Goal: Task Accomplishment & Management: Contribute content

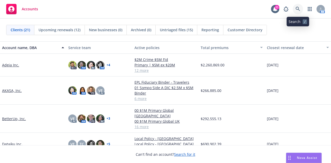
click at [300, 10] on link at bounding box center [297, 9] width 10 height 10
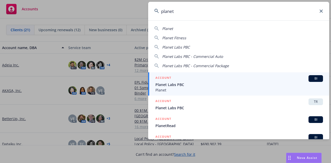
type input "planet"
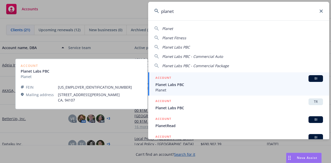
click at [267, 83] on span "Planet Labs PBC" at bounding box center [238, 84] width 167 height 5
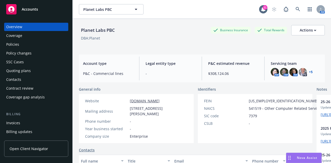
click at [35, 42] on div "Policies" at bounding box center [36, 44] width 60 height 8
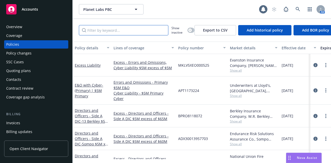
click at [159, 31] on input "Filter by keyword..." at bounding box center [123, 30] width 89 height 10
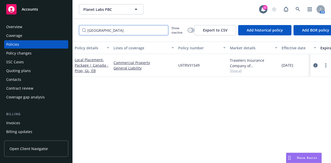
type input "canada"
click at [316, 63] on link "circleInformation" at bounding box center [315, 65] width 6 height 6
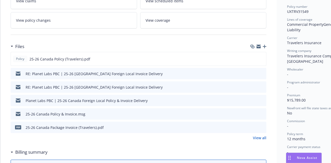
scroll to position [130, 0]
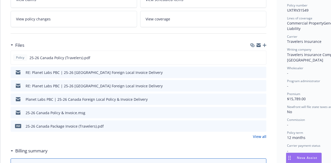
click at [263, 112] on icon "preview file" at bounding box center [261, 113] width 5 height 4
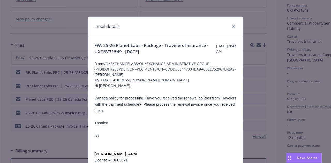
scroll to position [42, 0]
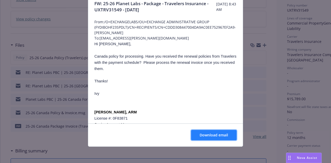
click at [226, 134] on button "Download email" at bounding box center [213, 135] width 45 height 10
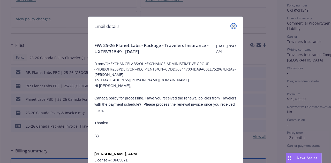
click at [232, 25] on icon "close" at bounding box center [233, 26] width 3 height 3
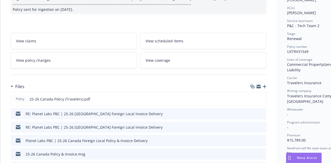
scroll to position [98, 0]
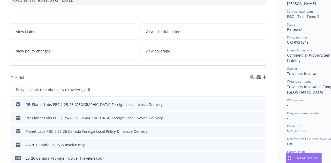
click at [265, 77] on icon "button" at bounding box center [264, 77] width 4 height 4
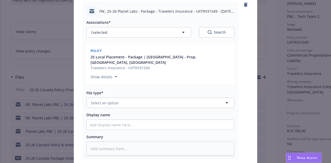
scroll to position [68, 0]
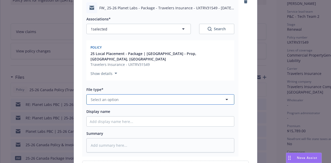
click at [180, 94] on button "Select an option" at bounding box center [160, 99] width 148 height 10
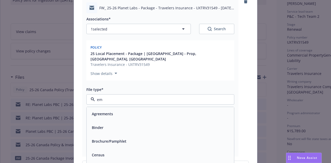
type input "ema"
click at [183, 107] on div "Email" at bounding box center [160, 114] width 147 height 14
type textarea "x"
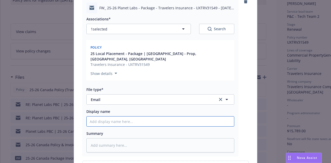
click at [193, 117] on input "Display name" at bounding box center [160, 122] width 147 height 10
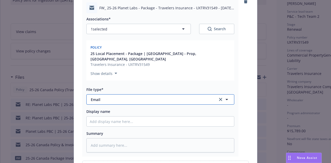
click at [205, 97] on span "Email" at bounding box center [151, 99] width 120 height 5
type input "change"
click at [203, 107] on div "Change request" at bounding box center [160, 114] width 147 height 14
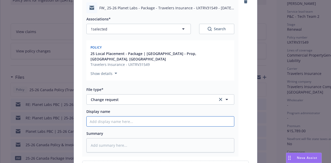
click at [201, 117] on input "Display name" at bounding box center [160, 122] width 147 height 10
type textarea "x"
type input "2"
type textarea "x"
type input "25"
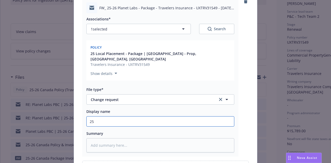
type textarea "x"
type input "25-"
type textarea "x"
type input "25-2"
type textarea "x"
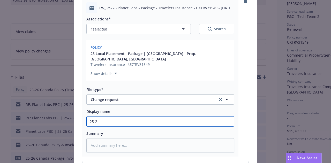
type input "25-26"
type textarea "x"
type input "25-26"
type textarea "x"
type input "25-26 C"
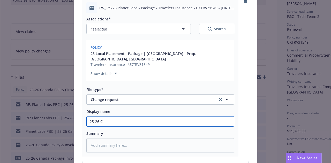
type textarea "x"
type input "25-26 Can"
type textarea "x"
type input "25-26 Cana"
type textarea "x"
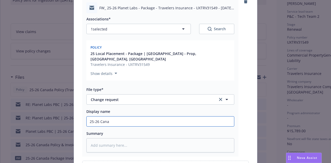
type input "25-26 Canad"
type textarea "x"
type input "25-26 Canada"
type textarea "x"
type input "25-26 Canada"
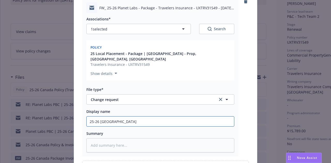
type textarea "x"
type input "25-26 Canada F"
type textarea "x"
type input "25-26 Canada Fo"
type textarea "x"
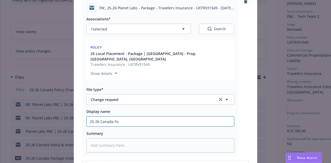
type input "25-26 Canada For"
type textarea "x"
type input "25-26 Canada Forei"
type textarea "x"
type input "25-26 Canada Foreign"
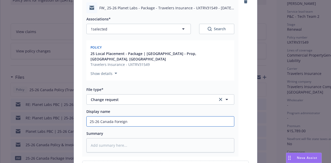
type textarea "x"
type input "25-26 Canada Foreign"
type textarea "x"
type input "25-26 Canada Foreign L"
type textarea "x"
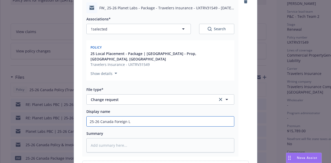
type input "25-26 Canada Foreign Lo"
type textarea "x"
type input "25-26 Canada Foreign Loc"
type textarea "x"
type input "25-26 Canada Foreign Loca"
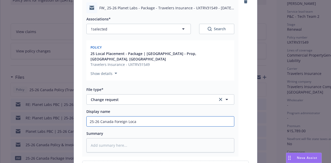
type textarea "x"
type input "25-26 Canada Foreign Local"
type textarea "x"
type input "25-26 Canada Foreign Local P"
type textarea "x"
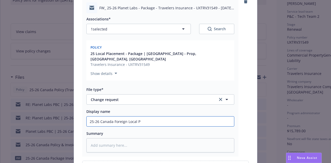
type input "25-26 Canada Foreign Local Po"
type textarea "x"
type input "25-26 Canada Foreign Local P"
type textarea "x"
type input "25-26 Canada Foreign Local"
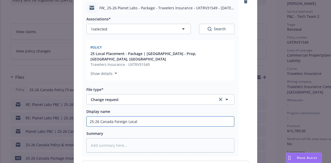
type textarea "x"
type input "25-26 Canada Foreign Local"
type textarea "x"
type input "25-26 Canada Foreign Local"
type textarea "x"
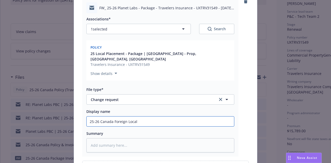
type input "25-26 Canada Foreign Local C"
type textarea "x"
type input "25-26 Canada Foreign Local Ch"
type textarea "x"
type input "25-26 Canada Foreign Local Cha"
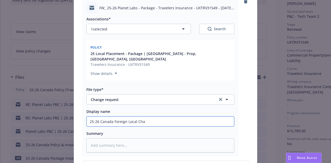
type textarea "x"
type input "25-26 Canada Foreign Local Chan"
type textarea "x"
type input "25-26 Canada Foreign Local Chang"
type textarea "x"
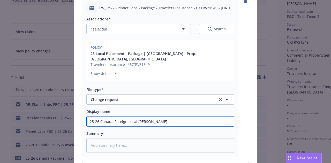
type input "25-26 Canada Foreign Local Change"
type textarea "x"
type input "25-26 Canada Foreign Local Change"
type textarea "x"
type input "25-26 Canada Foreign Local Change R"
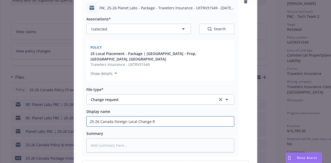
type textarea "x"
type input "25-26 Canada Foreign Local Change Re"
type textarea "x"
type input "25-26 Canada Foreign Local Change Req"
type textarea "x"
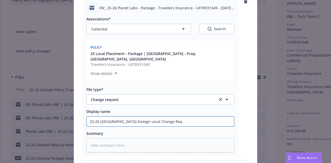
type input "25-26 Canada Foreign Local Change Req -"
type textarea "x"
type input "25-26 Canada Foreign Local Change Req - A"
type textarea "x"
type input "25-26 Canada Foreign Local Change Req - Ad"
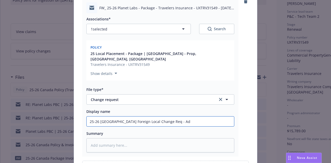
type textarea "x"
type input "25-26 Canada Foreign Local Change Req - Add"
type textarea "x"
type input "25-26 Canada Foreign Local Change Req - Add"
type textarea "x"
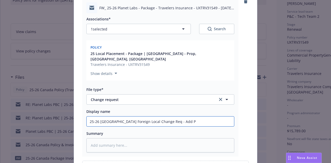
type input "25-26 Canada Foreign Local Change Req - Add PL"
type textarea "x"
type input "25-26 Canada Foreign Local Change Req - Add PLa"
type textarea "x"
type input "25-26 Canada Foreign Local Change Req - Add PLan"
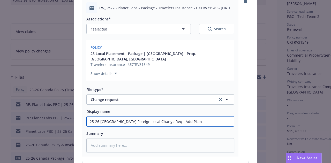
type textarea "x"
type input "25-26 Canada Foreign Local Change Req - Add PLane"
type textarea "x"
type input "25-26 Canada Foreign Local Change Req - Add PLanet"
type textarea "x"
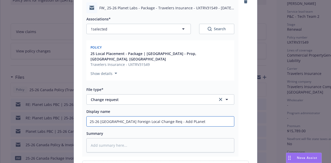
type input "25-26 Canada Foreign Local Change Req - Add PLanet"
type textarea "x"
type input "25-26 Canada Foreign Local Change Req - Add PLane"
type textarea "x"
type input "25-26 Canada Foreign Local Change Req - Add PLan"
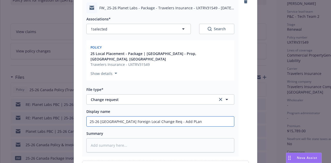
type textarea "x"
type input "25-26 Canada Foreign Local Change Req - Add PLa"
type textarea "x"
type input "25-26 Canada Foreign Local Change Req - Add PL"
type textarea "x"
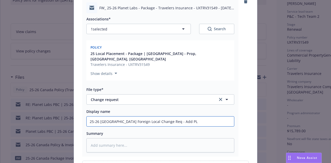
type input "25-26 Canada Foreign Local Change Req - Add P"
type textarea "x"
type input "25-26 Canada Foreign Local Change Req - Add Pl"
type textarea "x"
type input "25-26 Canada Foreign Local Change Req - Add Pla"
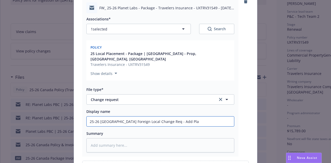
type textarea "x"
type input "25-26 Canada Foreign Local Change Req - Add Plan"
type textarea "x"
type input "25-26 Canada Foreign Local Change Req - Add Plane"
type textarea "x"
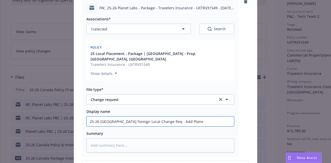
type input "25-26 Canada Foreign Local Change Req - Add Planet"
type textarea "x"
type input "25-26 Canada Foreign Local Change Req - Add Planet"
type textarea "x"
type input "25-26 Canada Foreign Local Change Req - Add Planet L"
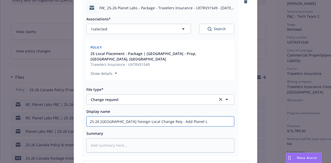
type textarea "x"
type input "25-26 Canada Foreign Local Change Req - Add Planet La"
type textarea "x"
type input "25-26 Canada Foreign Local Change Req - Add Planet Lab"
type textarea "x"
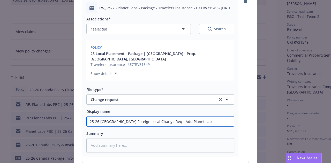
type input "25-26 Canada Foreign Local Change Req - Add Planet Labs"
type textarea "x"
type input "25-26 Canada Foreign Local Change Req - Add Planet Labs"
type textarea "x"
type input "25-26 Canada Foreign Local Change Req - Add Planet Labs G"
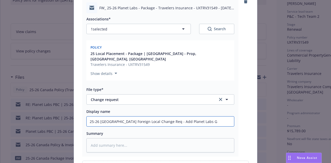
type textarea "x"
type input "25-26 Canada Foreign Local Change Req - Add Planet Labs Geo"
type textarea "x"
type input "25-26 Canada Foreign Local Change Req - Add Planet Labs Geom"
type textarea "x"
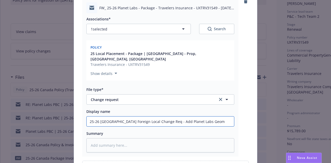
type input "25-26 Canada Foreign Local Change Req - Add Planet Labs Geoma"
type textarea "x"
type input "25-26 Canada Foreign Local Change Req - Add Planet Labs Geomat"
type textarea "x"
type input "25-26 Canada Foreign Local Change Req - Add Planet Labs Geomati"
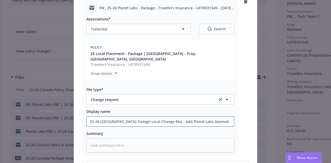
type textarea "x"
type input "25-26 Canada Foreign Local Change Req - Add Planet Labs Geomatic"
type textarea "x"
type input "25-26 Canada Foreign Local Change Req - Add Planet Labs Geomatics"
type textarea "x"
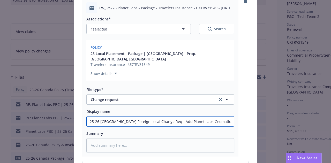
type input "25-26 Canada Foreign Local Change Req - Add Planet Labs Geomatics"
type textarea "x"
type input "25-26 Canada Foreign Local Change Req - Add Planet Labs Geomatics C"
type textarea "x"
type input "25-26 Canada Foreign Local Change Req - Add Planet Labs Geomatics Co"
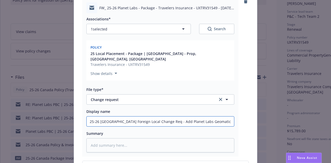
type textarea "x"
type input "25-26 Canada Foreign Local Change Req - Add Planet Labs Geomatics Cor"
type textarea "x"
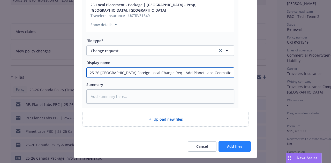
type input "25-26 Canada Foreign Local Change Req - Add Planet Labs Geomatics Corp"
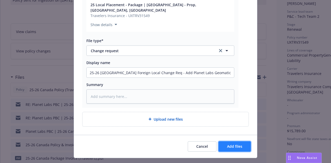
click at [245, 141] on button "Add files" at bounding box center [234, 146] width 32 height 10
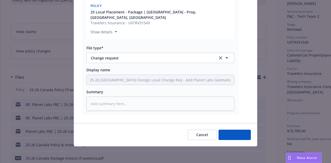
scroll to position [98, 0]
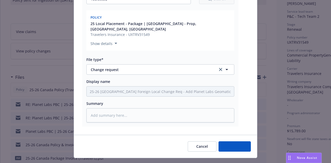
type textarea "x"
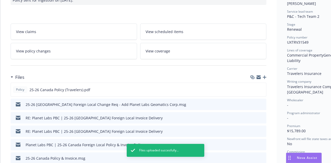
scroll to position [0, 0]
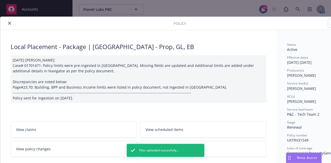
click at [11, 22] on icon "close" at bounding box center [9, 23] width 3 height 3
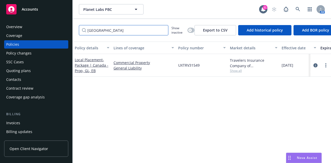
click at [163, 30] on input "canada" at bounding box center [123, 30] width 89 height 10
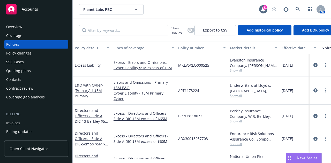
click at [25, 18] on div "Overview Coverage Policies Policy changes SSC Cases Quoting plans Contacts Cont…" at bounding box center [36, 90] width 72 height 146
click at [30, 5] on div "Accounts" at bounding box center [36, 9] width 60 height 10
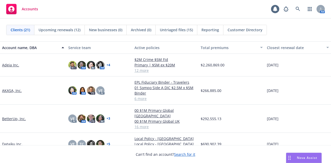
click at [181, 33] on div "Untriaged files (15)" at bounding box center [177, 30] width 42 height 10
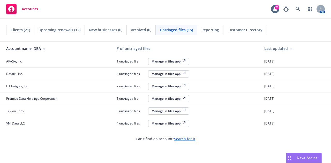
click at [175, 60] on div "Manage in files app" at bounding box center [168, 61] width 34 height 4
click at [300, 11] on link at bounding box center [297, 9] width 10 height 10
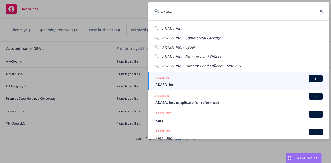
type input "akasa"
click at [266, 78] on div "ACCOUNT BI" at bounding box center [238, 78] width 167 height 7
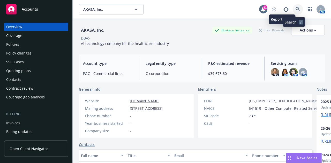
click at [295, 10] on icon at bounding box center [297, 9] width 4 height 4
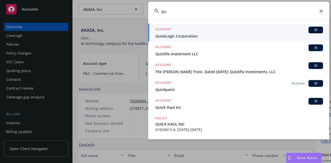
type input "q"
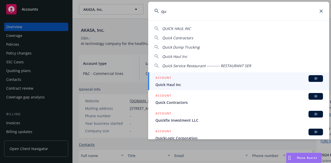
type input "q"
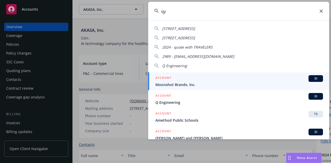
type input "q"
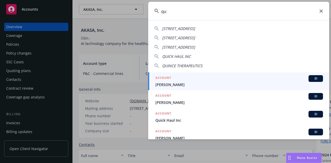
type input "q"
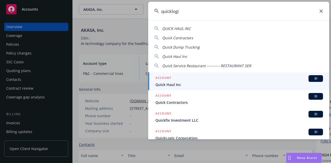
type input "quicklogic"
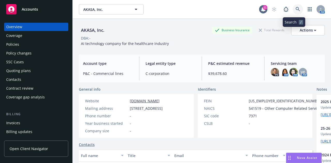
click at [295, 9] on icon at bounding box center [297, 9] width 5 height 5
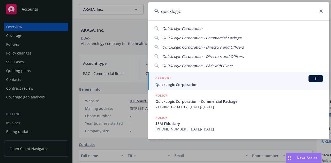
type input "quicklogic"
click at [269, 80] on div "ACCOUNT BI" at bounding box center [238, 78] width 167 height 7
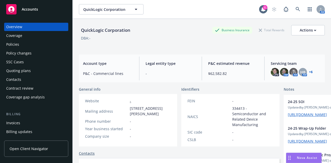
click at [309, 73] on link "+ 6" at bounding box center [311, 72] width 4 height 3
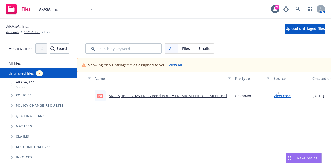
click at [223, 97] on link "AKASA, Inc. - 2025 ERISA Bond POLICY PREMIUM ENDORSEMENT.pdf" at bounding box center [167, 95] width 118 height 5
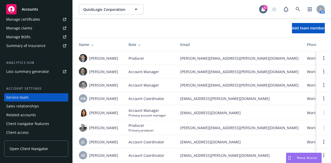
scroll to position [128, 0]
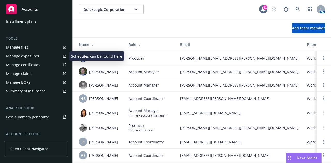
click at [35, 48] on link "Manage files" at bounding box center [36, 47] width 64 height 8
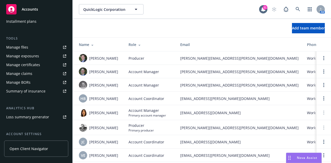
scroll to position [0, 0]
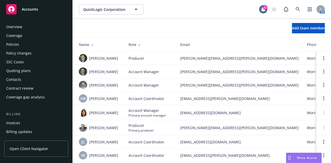
click at [47, 41] on div "Policies" at bounding box center [36, 44] width 60 height 8
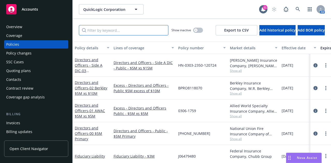
click at [157, 32] on input "Filter by keyword..." at bounding box center [123, 30] width 89 height 10
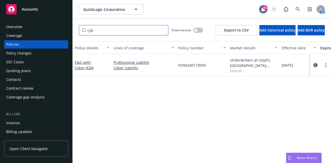
type input "cyb"
click icon "circleInformation"
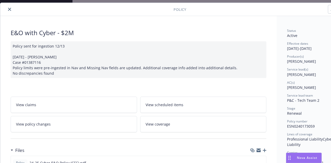
scroll to position [1, 0]
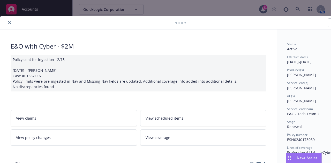
click icon "close"
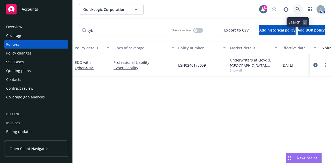
click link
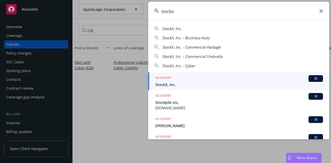
type input "stockx"
click div "ACCOUNT BI"
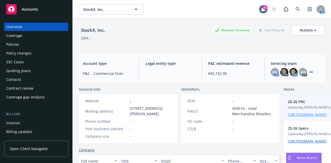
click link "[URL][DOMAIN_NAME]"
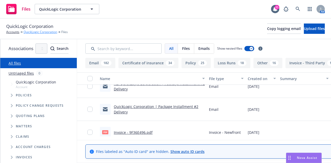
click at [46, 32] on link "QuickLogic Corporation" at bounding box center [41, 32] width 34 height 5
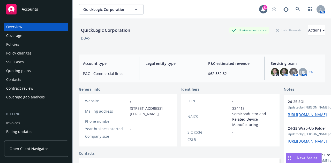
click at [56, 45] on div "Policies" at bounding box center [36, 44] width 60 height 8
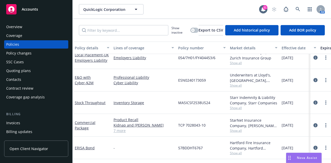
scroll to position [136, 1]
click at [118, 31] on input "Filter by keyword..." at bounding box center [123, 30] width 89 height 10
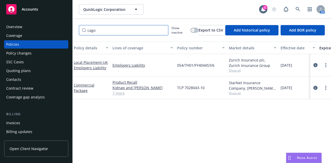
scroll to position [0, 1]
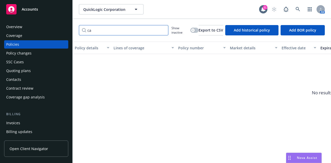
type input "c"
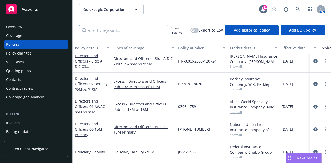
scroll to position [0, 0]
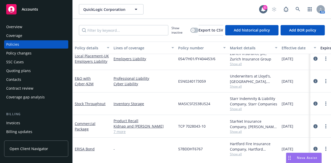
click at [141, 138] on div "-" at bounding box center [143, 149] width 65 height 22
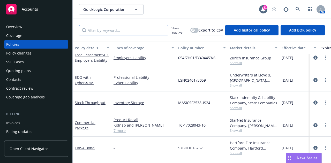
click at [146, 29] on input "Filter by keyword..." at bounding box center [123, 30] width 89 height 10
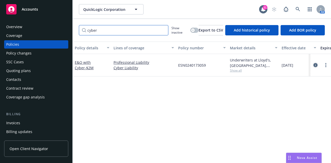
type input "cyber"
click at [315, 65] on icon "circleInformation" at bounding box center [315, 65] width 4 height 4
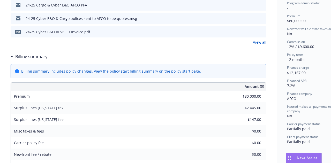
scroll to position [207, 0]
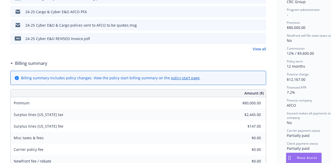
click at [258, 46] on link "View all" at bounding box center [258, 48] width 13 height 5
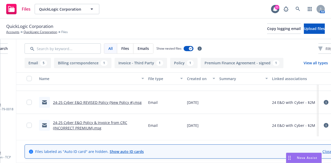
scroll to position [0, 76]
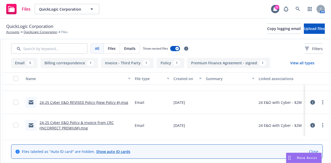
click at [315, 124] on button at bounding box center [312, 125] width 5 height 10
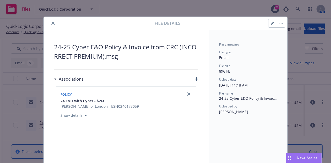
click at [52, 22] on icon "close" at bounding box center [52, 23] width 3 height 3
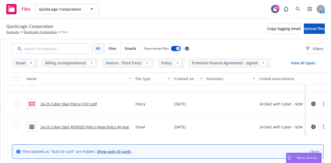
scroll to position [129, 0]
click at [119, 125] on link "24-25 Cyber E&O REVISED Policy (New Policy #).msg" at bounding box center [84, 127] width 89 height 5
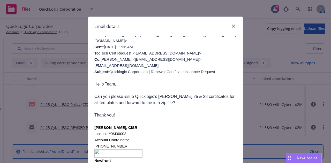
scroll to position [208, 0]
click at [230, 24] on link "close" at bounding box center [233, 26] width 6 height 6
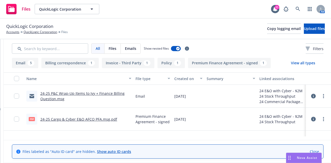
scroll to position [153, 0]
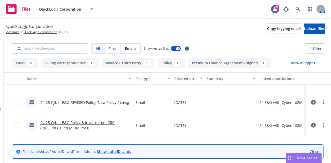
click at [104, 123] on link "24-25 Cyber E&O Policy & Invoice from CRC (INCORRECT PREMIUM).msg" at bounding box center [77, 125] width 74 height 10
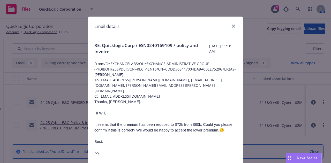
click at [232, 26] on icon "close" at bounding box center [233, 26] width 3 height 3
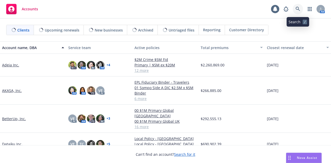
click at [296, 11] on icon at bounding box center [297, 9] width 5 height 5
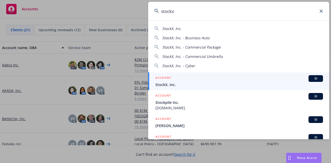
type input "stockx"
click at [255, 76] on div "ACCOUNT BI" at bounding box center [238, 78] width 167 height 7
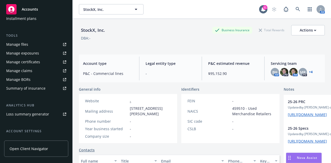
scroll to position [138, 0]
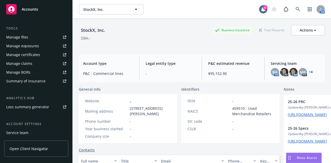
click at [33, 41] on link "Manage files" at bounding box center [36, 37] width 64 height 8
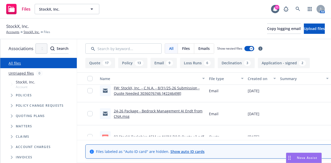
scroll to position [6, 0]
click at [30, 34] on link "StockX, Inc." at bounding box center [32, 32] width 16 height 5
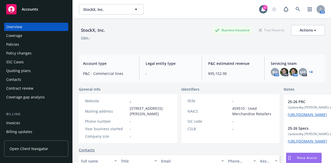
click at [44, 41] on div "Policies" at bounding box center [36, 44] width 60 height 8
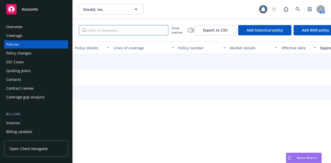
click at [134, 29] on input "Filter by keyword..." at bounding box center [123, 30] width 89 height 10
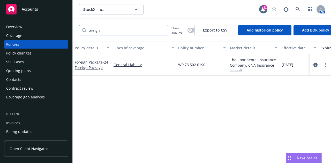
type input "foreign"
click at [316, 65] on icon "circleInformation" at bounding box center [315, 65] width 4 height 4
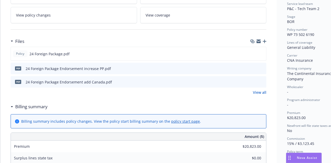
scroll to position [106, 0]
click at [262, 51] on icon "preview file" at bounding box center [261, 53] width 5 height 4
